Goal: Task Accomplishment & Management: Manage account settings

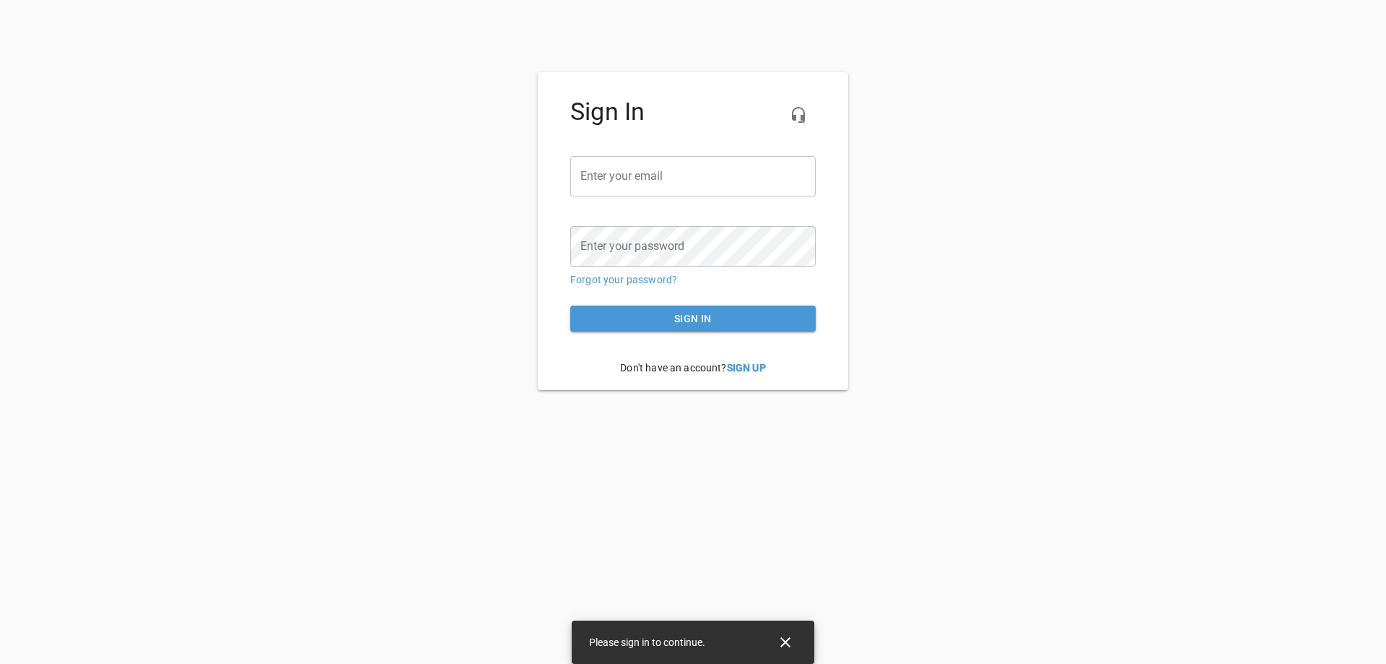
type input "[PERSON_NAME][EMAIL_ADDRESS][DOMAIN_NAME]"
click at [867, 342] on div "Sign In Enter your email ​ [PERSON_NAME][EMAIL_ADDRESS][DOMAIN_NAME] Enter your…" at bounding box center [693, 231] width 1386 height 318
